Goal: Transaction & Acquisition: Purchase product/service

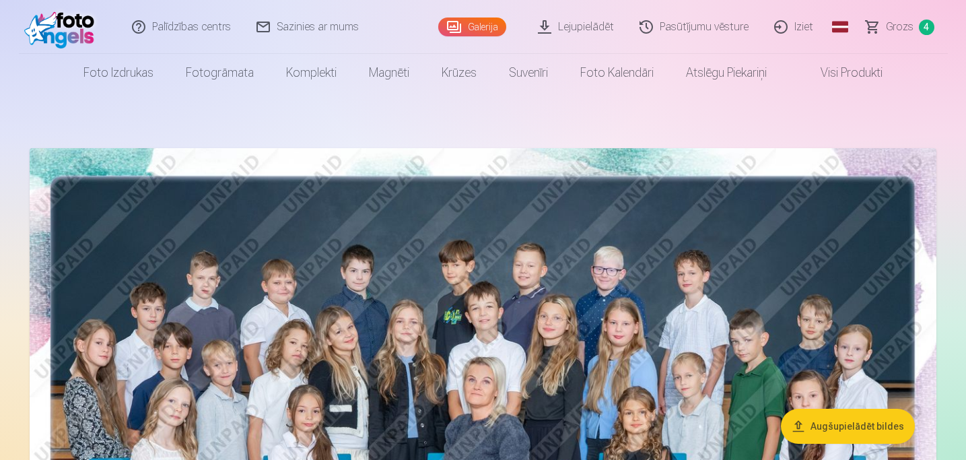
click at [896, 26] on span "Grozs" at bounding box center [900, 27] width 28 height 16
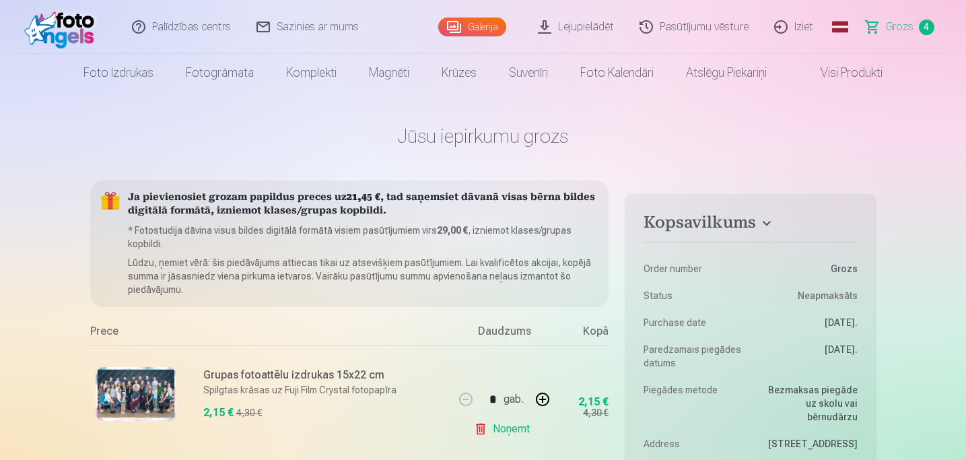
click at [457, 27] on link "Galerija" at bounding box center [472, 26] width 68 height 19
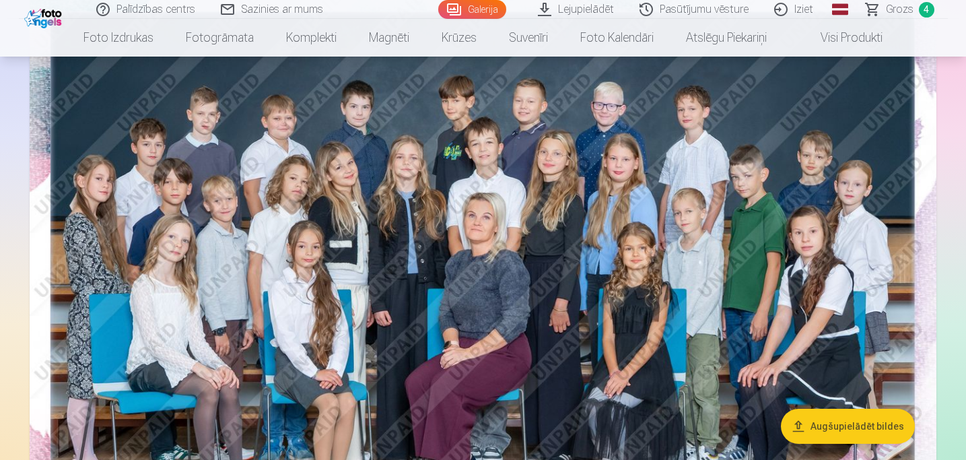
scroll to position [169, 0]
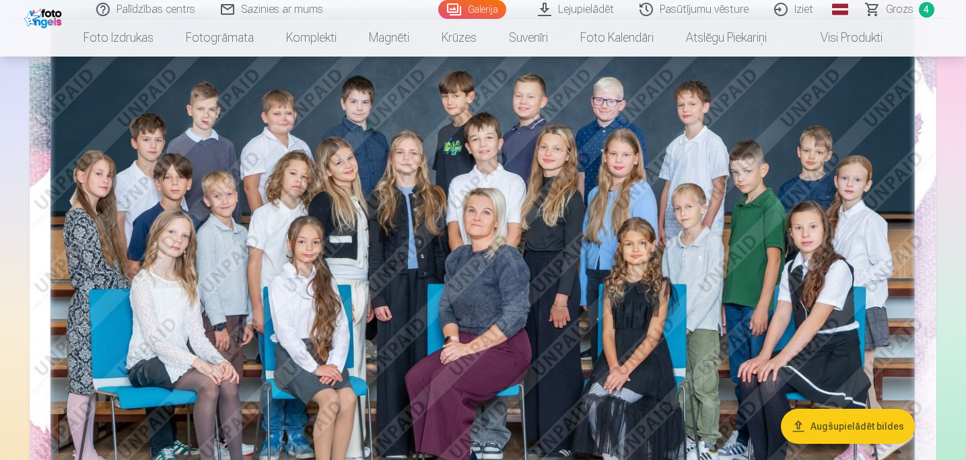
click at [861, 430] on button "Augšupielādēt bildes" at bounding box center [848, 426] width 134 height 35
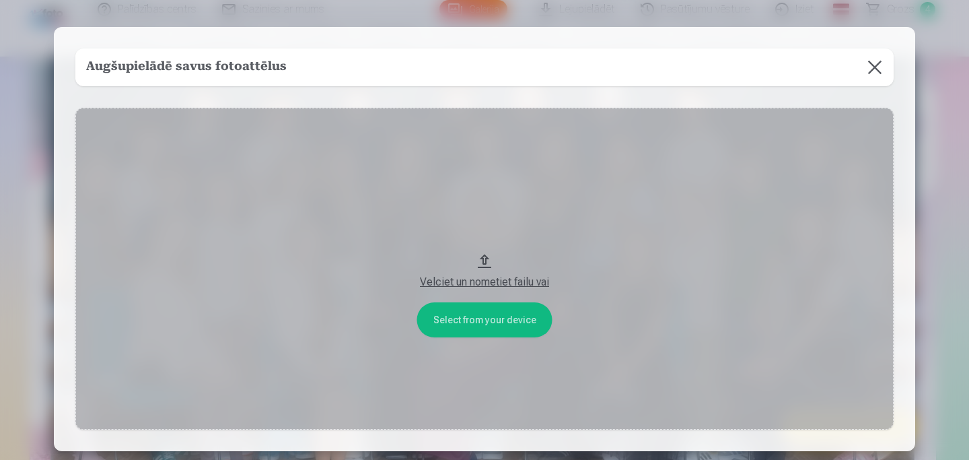
click at [876, 66] on button at bounding box center [875, 67] width 38 height 38
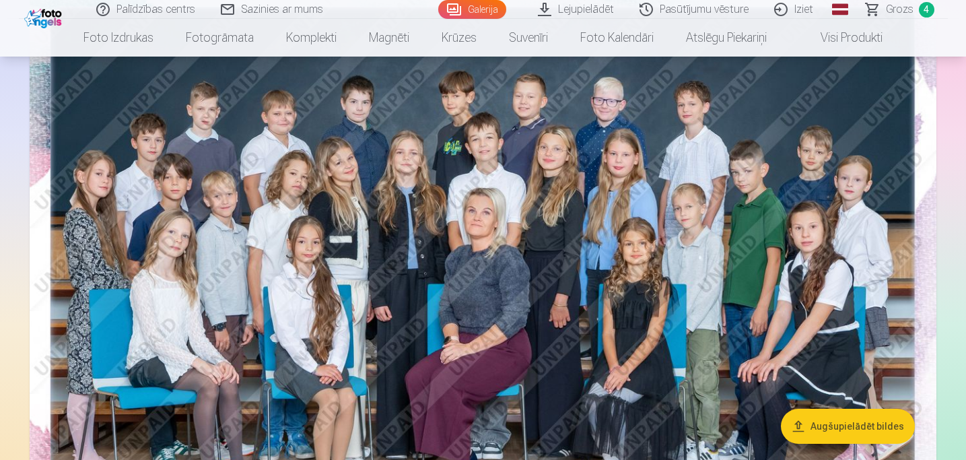
click at [890, 6] on span "Grozs" at bounding box center [900, 9] width 28 height 16
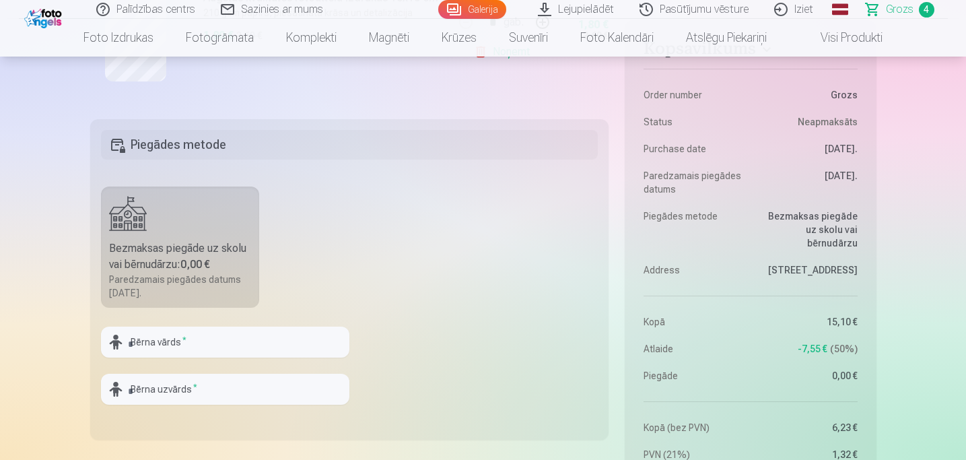
scroll to position [822, 0]
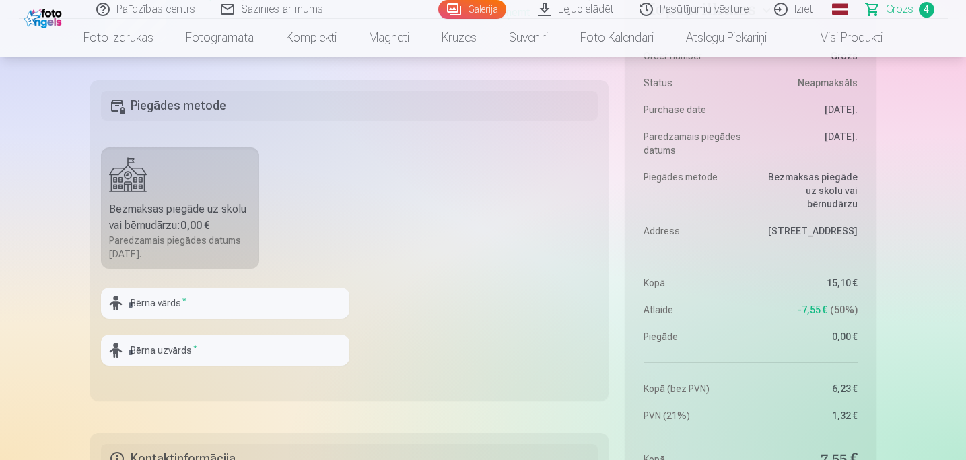
click at [168, 193] on label "Bezmaksas piegāde uz skolu vai bērnudārzu : 0,00 € Paredzamais piegādes datums …" at bounding box center [180, 207] width 159 height 121
click at [162, 301] on input "text" at bounding box center [225, 302] width 248 height 31
type input "**********"
click at [229, 348] on input "text" at bounding box center [225, 349] width 248 height 31
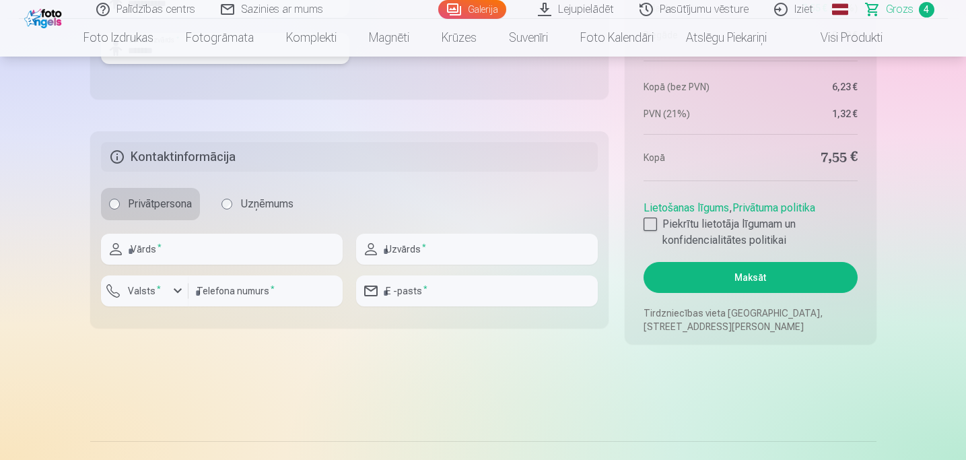
scroll to position [1128, 0]
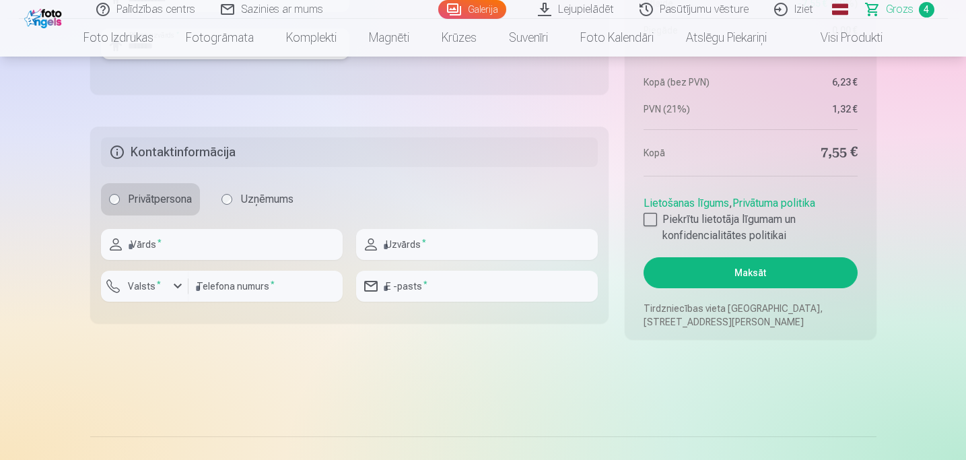
type input "*******"
click at [176, 250] on input "text" at bounding box center [222, 244] width 242 height 31
type input "*****"
click at [389, 248] on input "text" at bounding box center [477, 244] width 242 height 31
type input "*******"
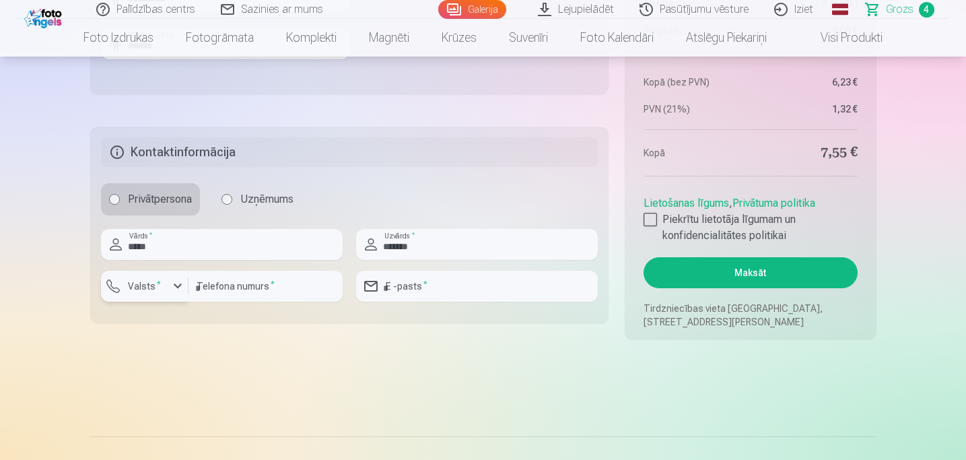
click at [151, 287] on label "Valsts *" at bounding box center [144, 285] width 44 height 13
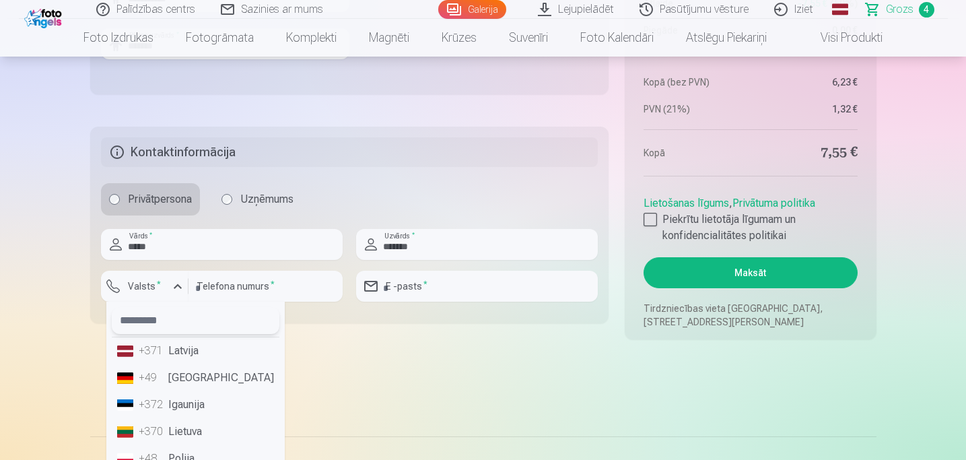
click at [152, 318] on input "text" at bounding box center [196, 320] width 168 height 27
type input "*"
click at [195, 349] on li "+371 Latvija" at bounding box center [196, 350] width 168 height 27
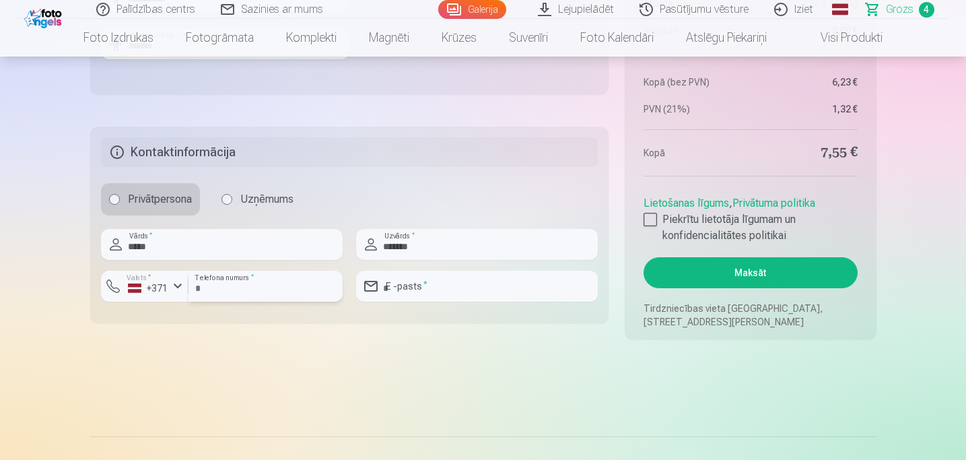
click at [256, 285] on input "number" at bounding box center [265, 286] width 154 height 31
type input "********"
click at [429, 289] on input "email" at bounding box center [477, 286] width 242 height 31
type input "**********"
click at [650, 219] on div at bounding box center [649, 219] width 13 height 13
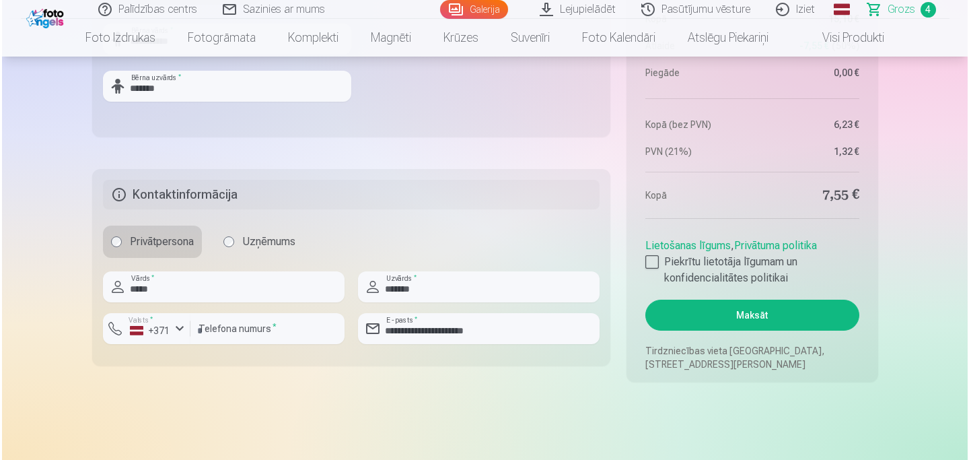
scroll to position [1086, 0]
click at [742, 308] on button "Maksāt" at bounding box center [749, 314] width 213 height 31
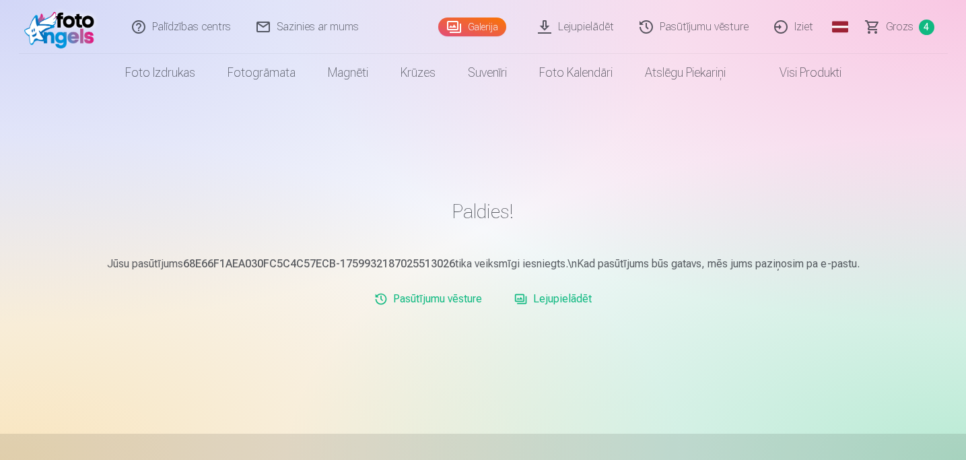
click at [555, 296] on link "Lejupielādēt" at bounding box center [553, 298] width 88 height 27
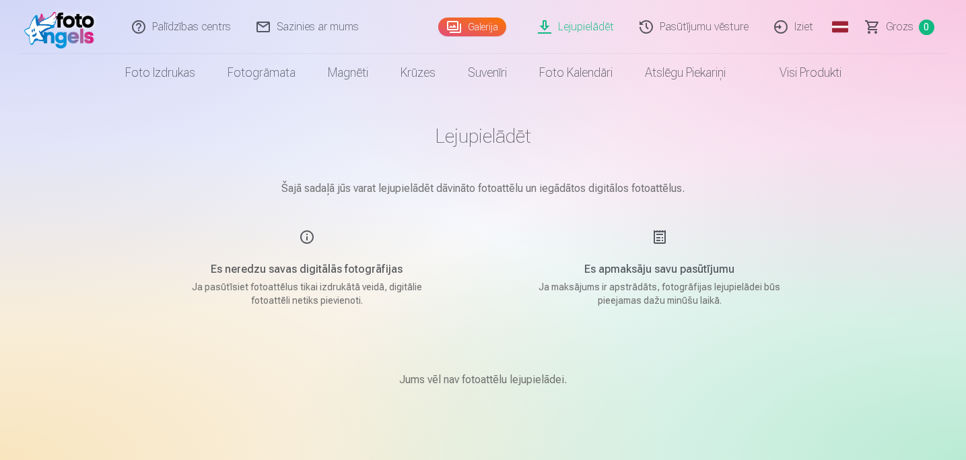
click at [463, 23] on link "Galerija" at bounding box center [472, 26] width 68 height 19
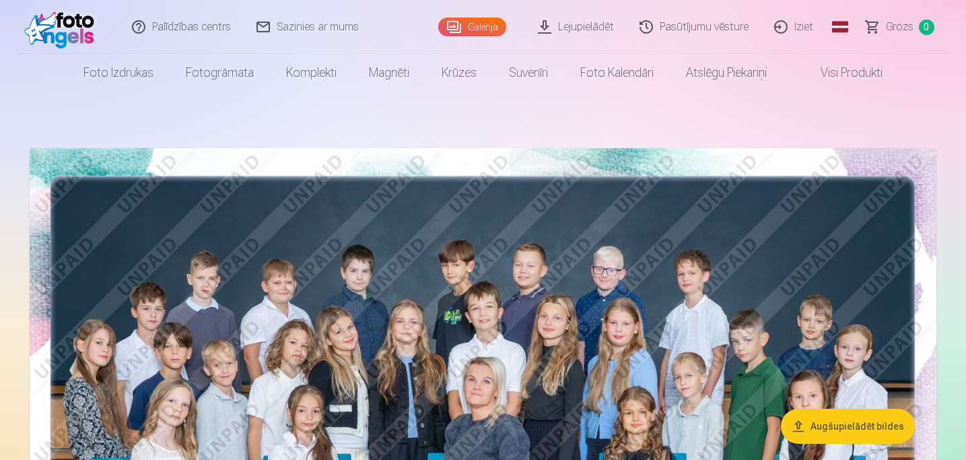
click at [605, 28] on link "Lejupielādēt" at bounding box center [577, 27] width 102 height 54
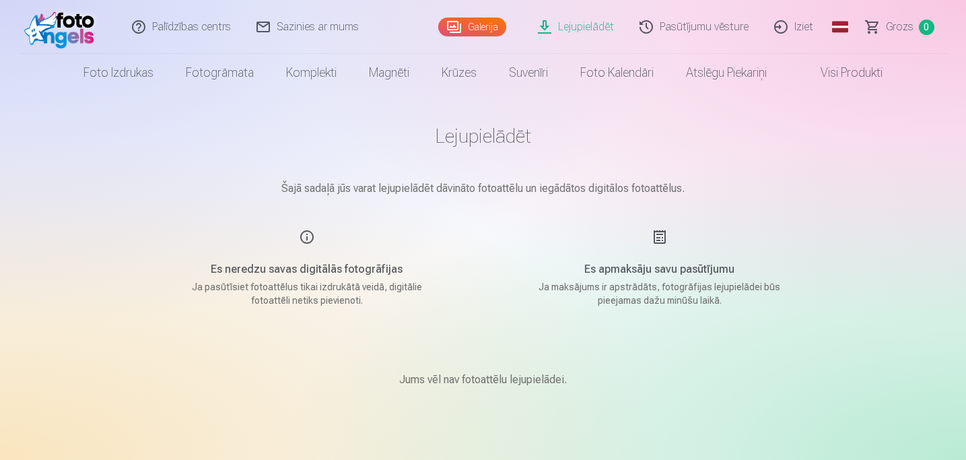
click at [605, 28] on link "Lejupielādēt" at bounding box center [577, 27] width 102 height 54
click at [471, 30] on link "Galerija" at bounding box center [472, 26] width 68 height 19
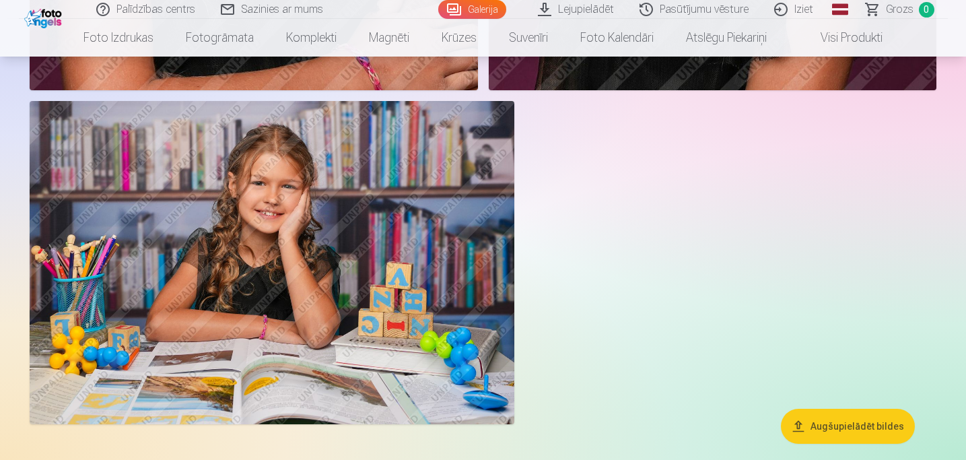
click at [406, 267] on img at bounding box center [272, 262] width 485 height 323
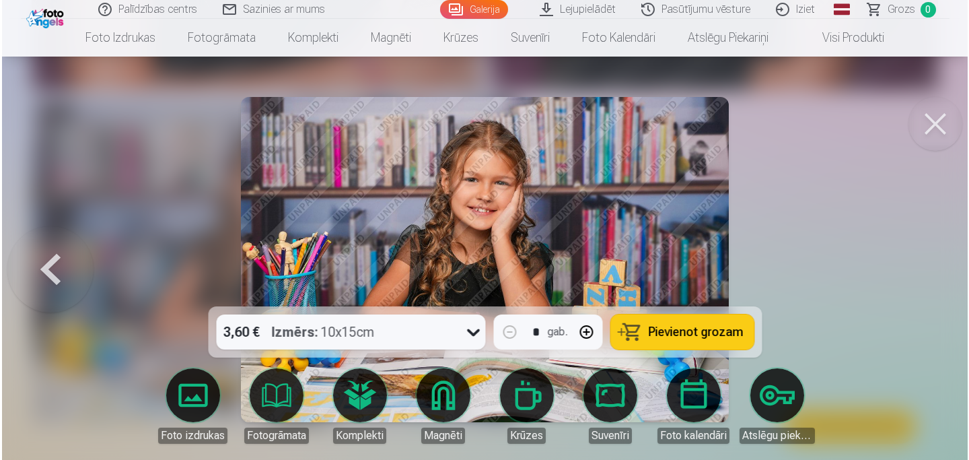
scroll to position [4434, 0]
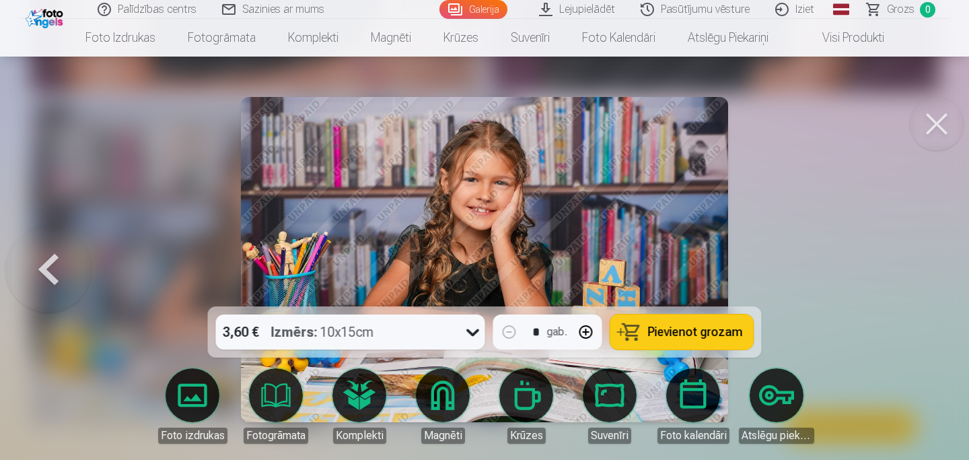
click at [708, 330] on span "Pievienot grozam" at bounding box center [695, 332] width 95 height 12
click at [906, 8] on span "Grozs" at bounding box center [901, 9] width 28 height 16
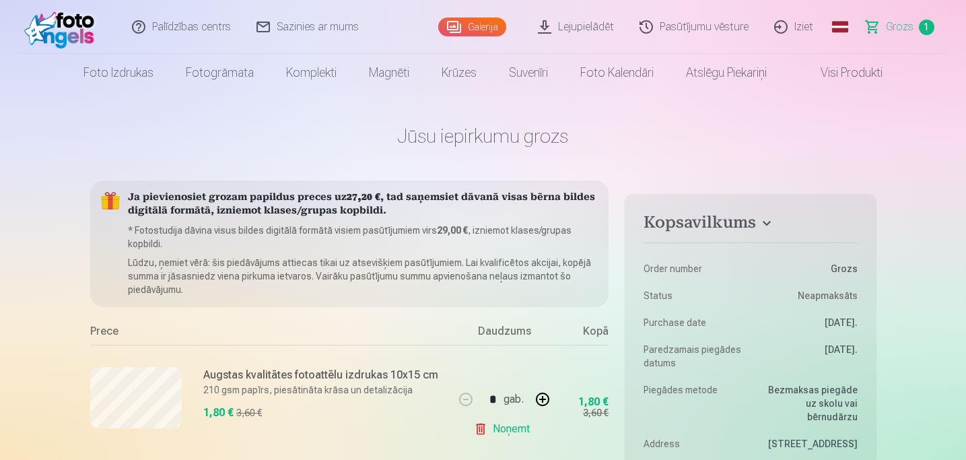
click at [587, 29] on link "Lejupielādēt" at bounding box center [577, 27] width 102 height 54
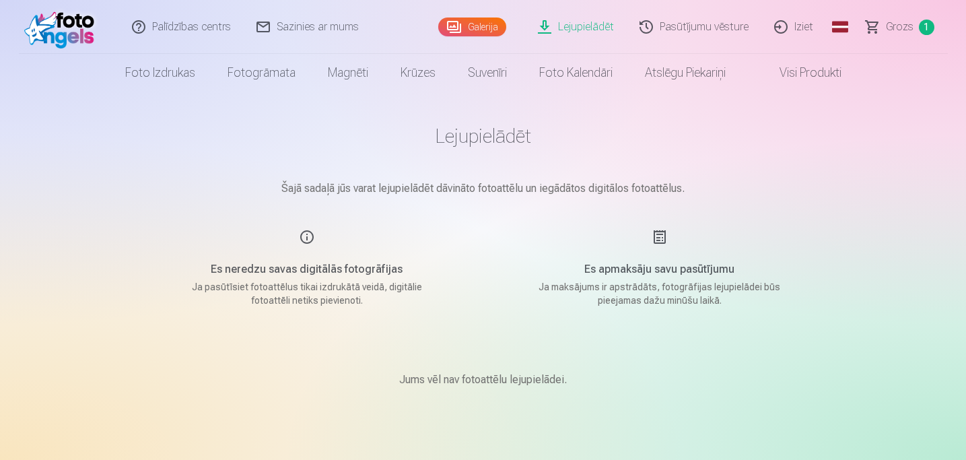
click at [583, 34] on link "Lejupielādēt" at bounding box center [577, 27] width 102 height 54
click at [469, 25] on link "Galerija" at bounding box center [472, 26] width 68 height 19
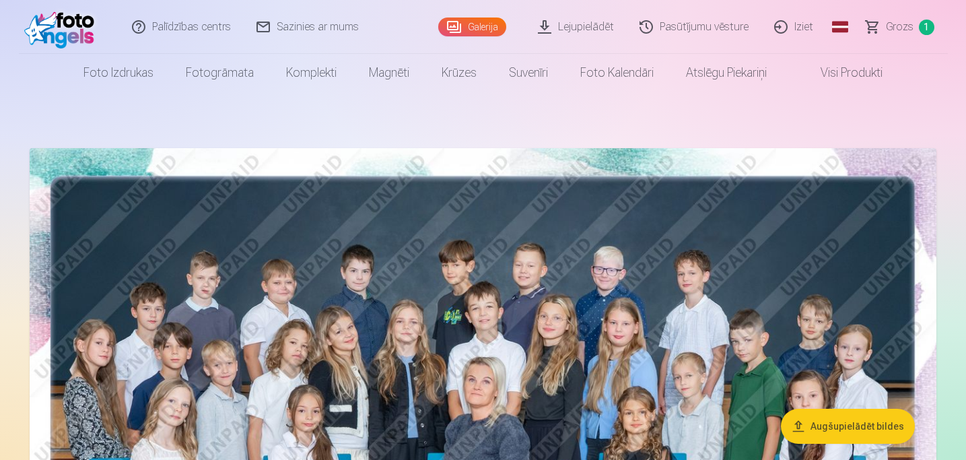
click at [600, 24] on link "Lejupielādēt" at bounding box center [577, 27] width 102 height 54
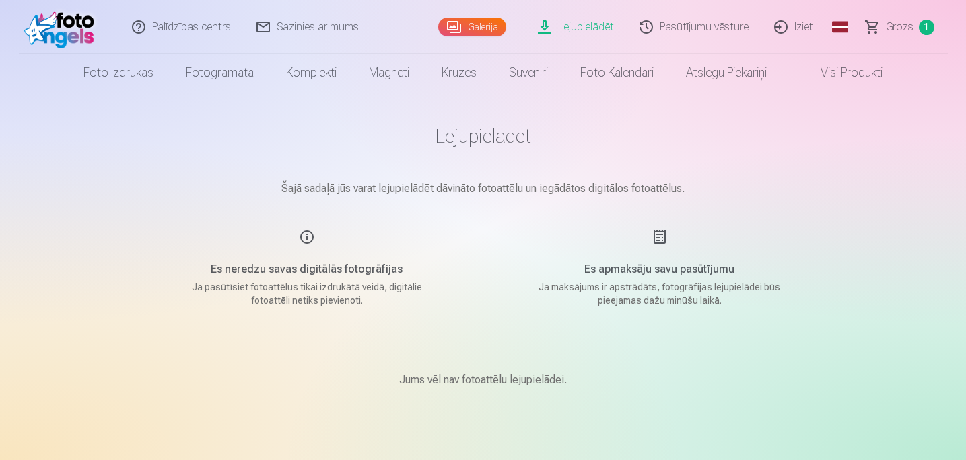
click at [600, 24] on link "Lejupielādēt" at bounding box center [577, 27] width 102 height 54
click at [581, 22] on link "Lejupielādēt" at bounding box center [577, 27] width 102 height 54
click at [775, 77] on link "Visi produkti" at bounding box center [800, 73] width 116 height 38
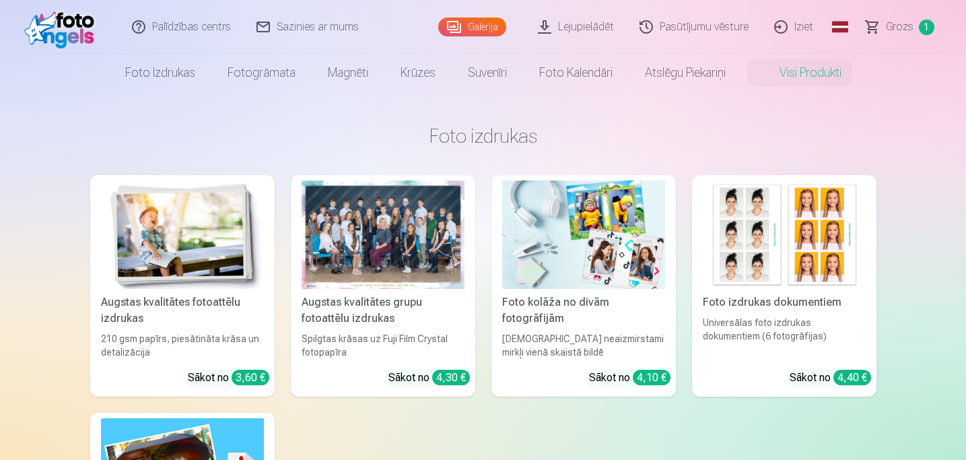
click at [569, 27] on link "Lejupielādēt" at bounding box center [577, 27] width 102 height 54
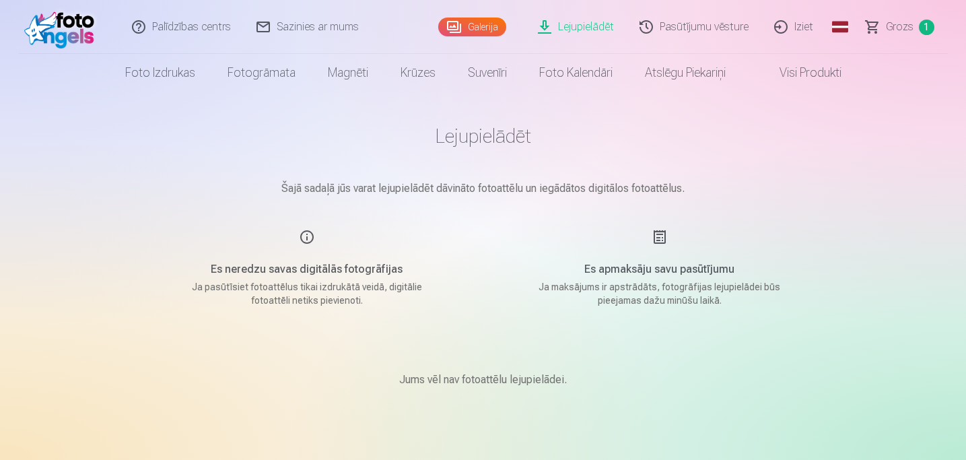
click at [569, 27] on link "Lejupielādēt" at bounding box center [577, 27] width 102 height 54
click at [443, 386] on p "Jums vēl nav fotoattēlu lejupielādei." at bounding box center [483, 379] width 168 height 16
